Goal: Task Accomplishment & Management: Use online tool/utility

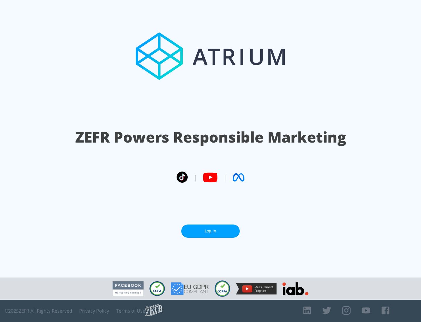
click at [211, 228] on link "Log In" at bounding box center [210, 230] width 59 height 13
